Goal: Task Accomplishment & Management: Manage account settings

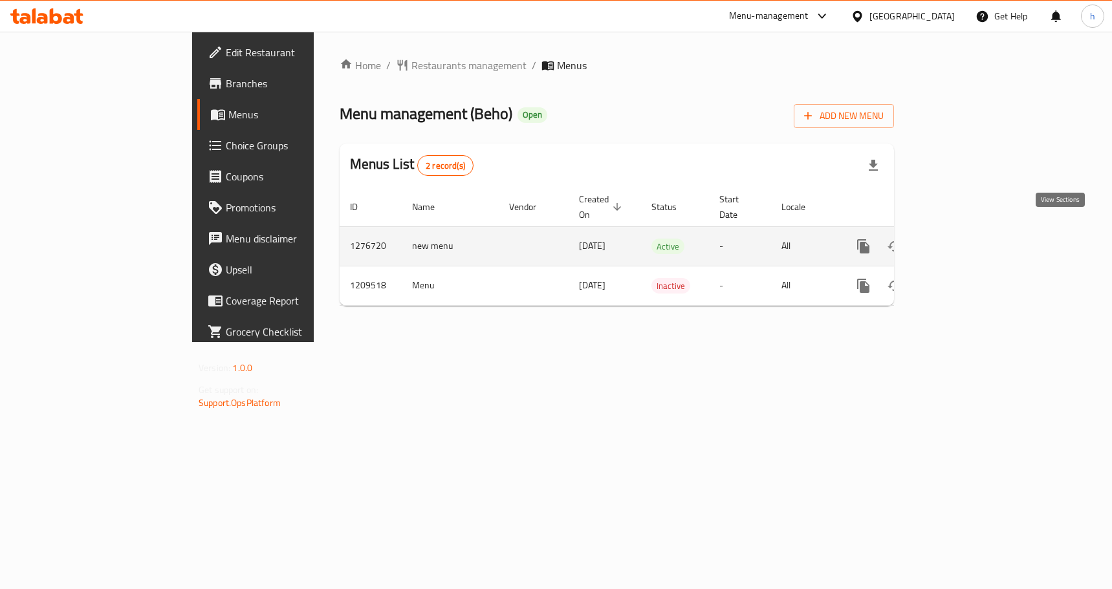
click at [965, 239] on icon "enhanced table" at bounding box center [957, 247] width 16 height 16
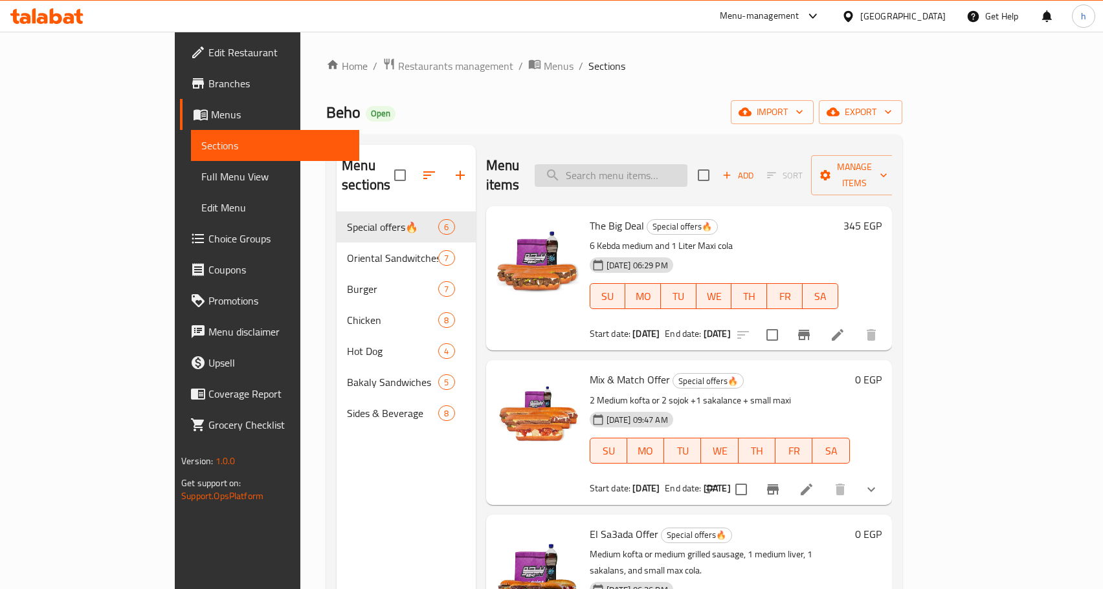
click at [655, 170] on input "search" at bounding box center [610, 175] width 153 height 23
paste input "Large Smoked Pane"
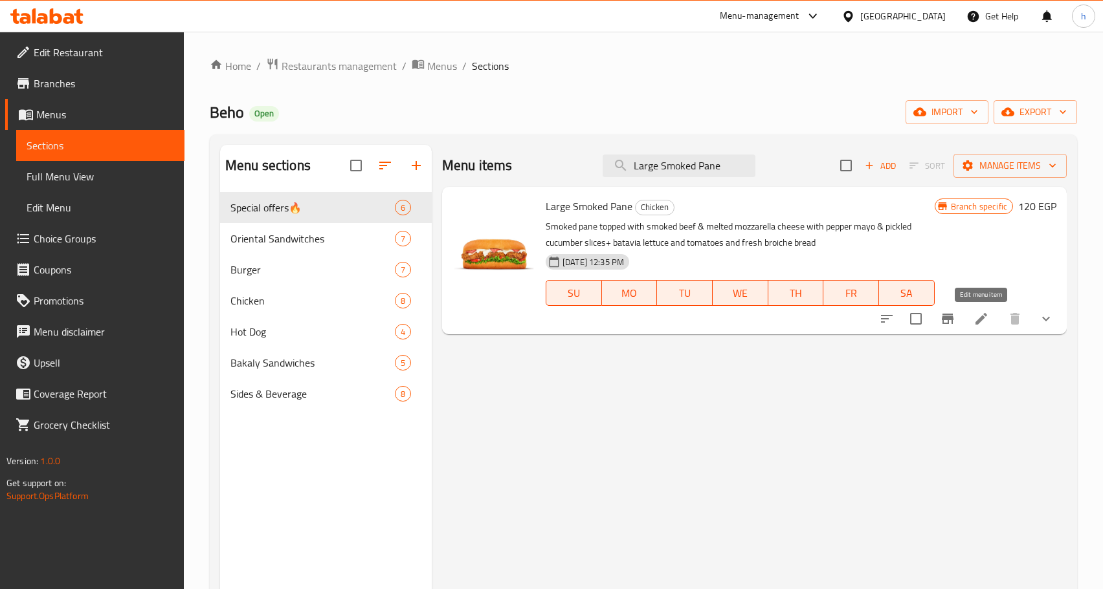
type input "Large Smoked Pane"
click at [987, 319] on icon at bounding box center [981, 319] width 16 height 16
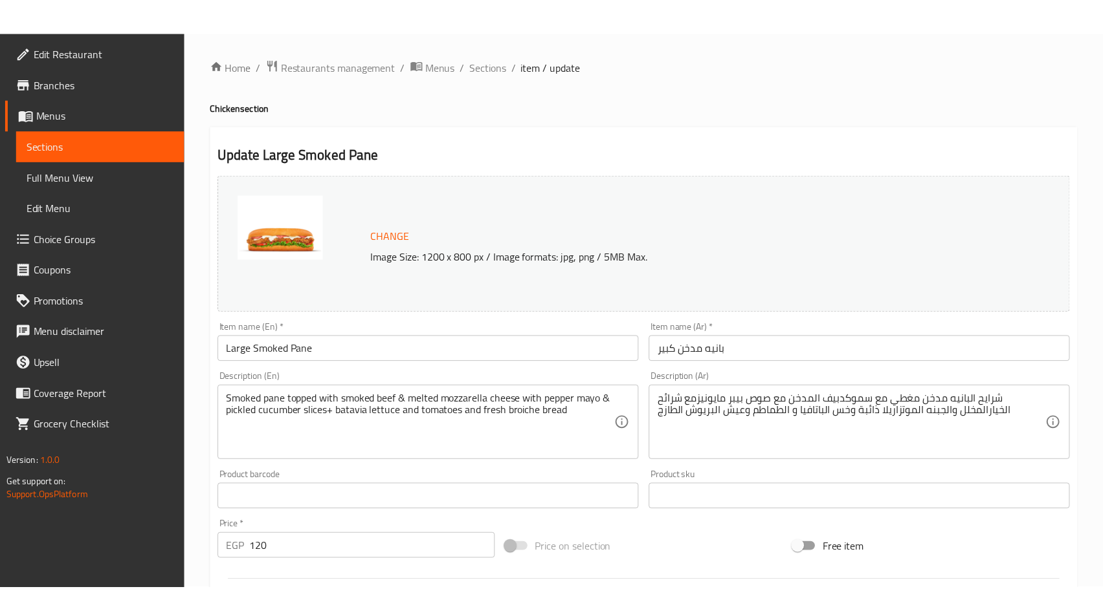
scroll to position [418, 0]
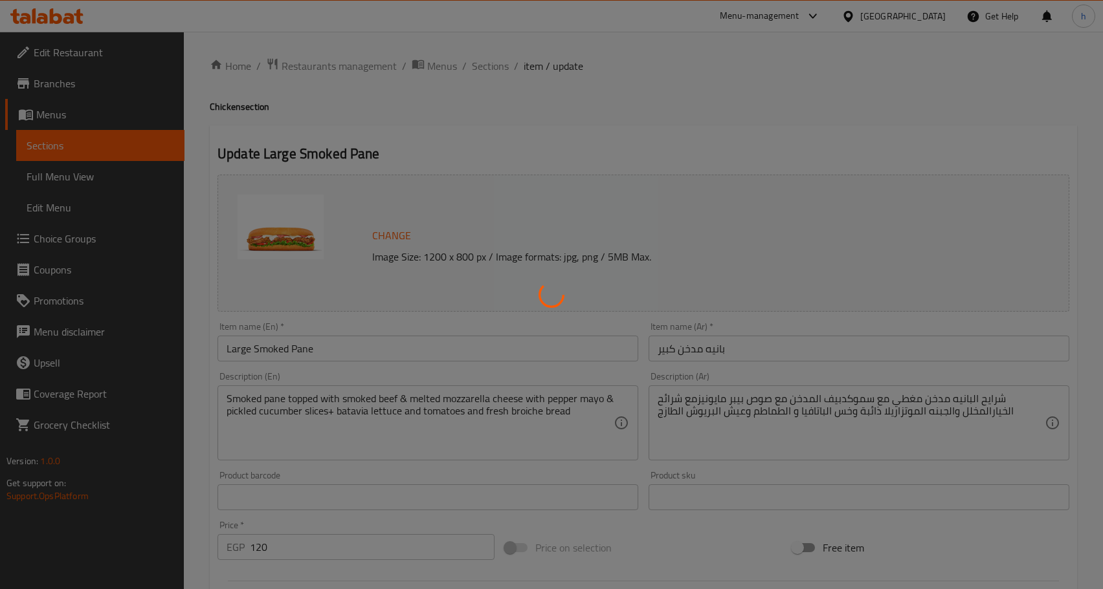
type input "إضافات:"
type input "0"
type input "إكسترا الدجاج:"
type input "0"
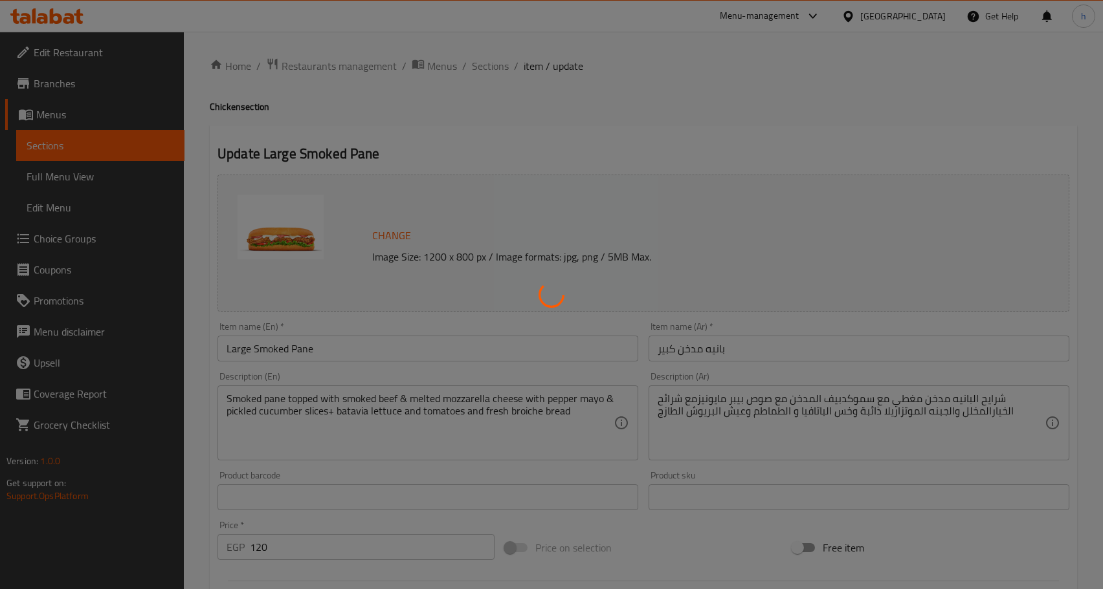
type input "9"
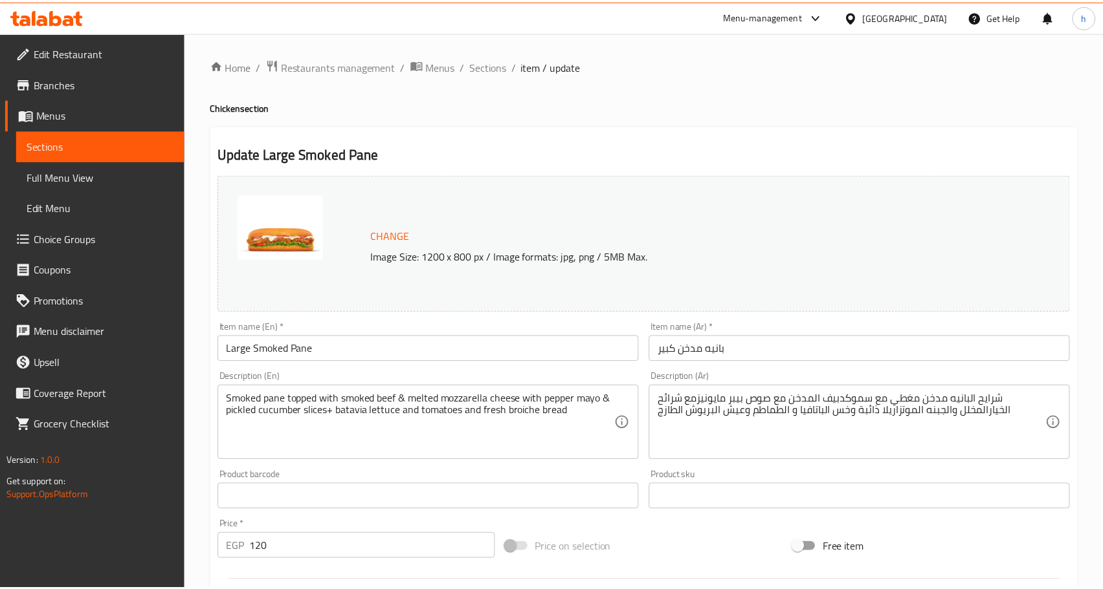
scroll to position [418, 0]
